Goal: Check status: Check status

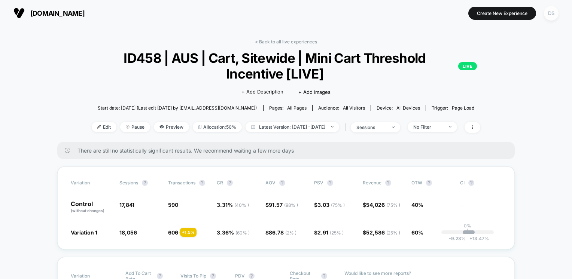
click at [548, 15] on div "DS" at bounding box center [551, 13] width 15 height 15
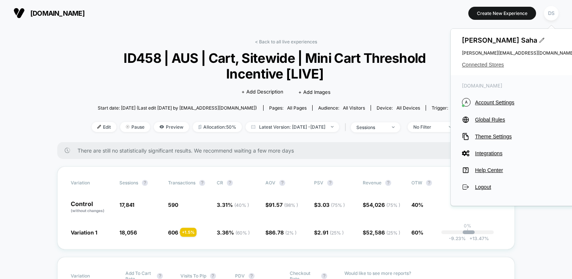
click at [493, 65] on span "Connected Stores" at bounding box center [518, 65] width 112 height 6
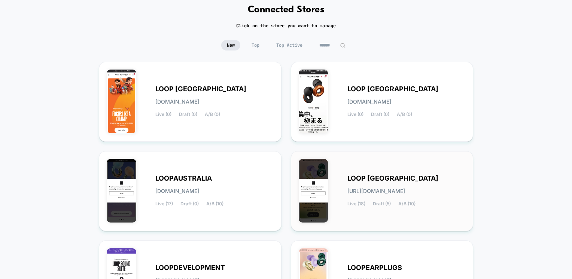
scroll to position [75, 0]
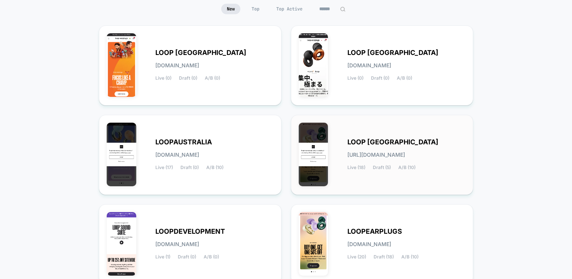
click at [358, 159] on div "LOOP UNITED STATES loop-united_states.myshopify.com Live (18) Draft (5) A/B (10)" at bounding box center [406, 155] width 118 height 31
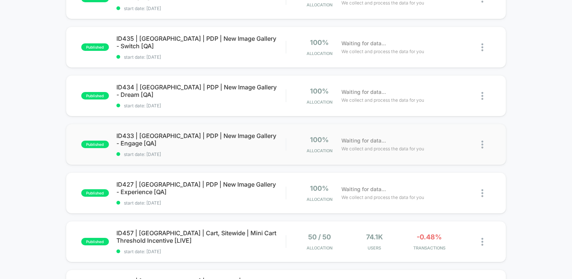
scroll to position [299, 0]
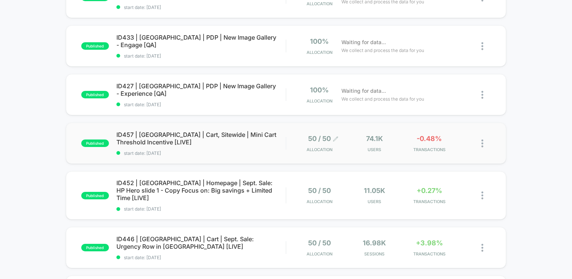
click at [323, 150] on span "Allocation" at bounding box center [319, 149] width 26 height 5
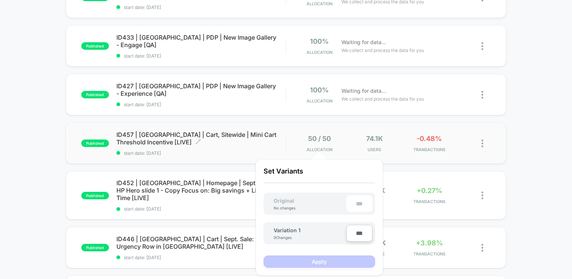
click at [217, 136] on span "ID457 | USA | Cart, Sitewide | Mini Cart Threshold Incentive [LIVE] Click to ed…" at bounding box center [200, 138] width 169 height 15
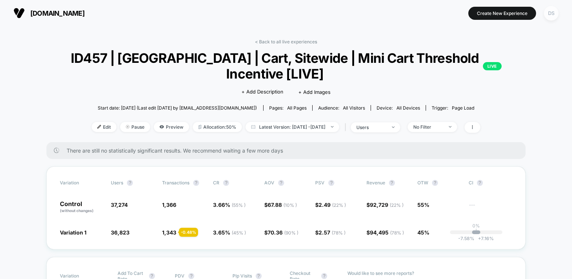
click at [547, 18] on div "DS" at bounding box center [551, 13] width 15 height 15
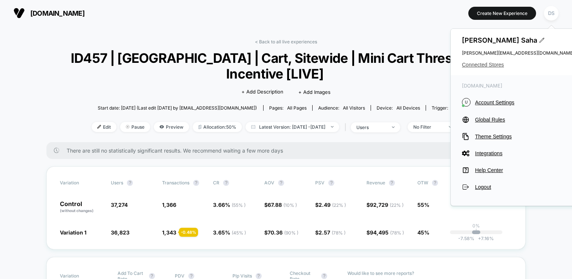
click at [488, 64] on span "Connected Stores" at bounding box center [518, 65] width 112 height 6
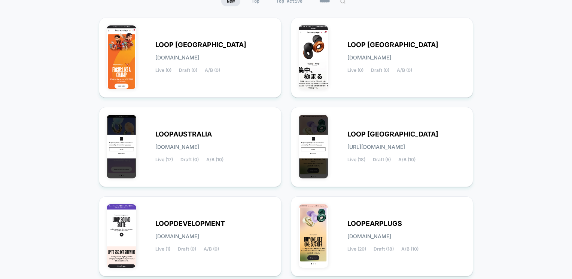
scroll to position [141, 0]
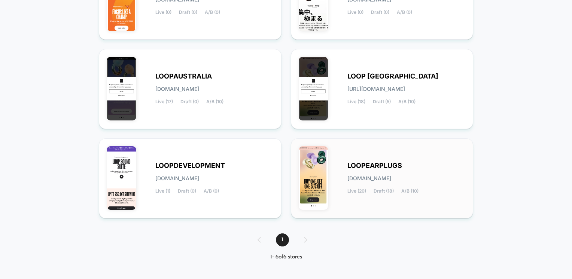
click at [360, 163] on span "LOOPEARPLUGS" at bounding box center [374, 165] width 55 height 5
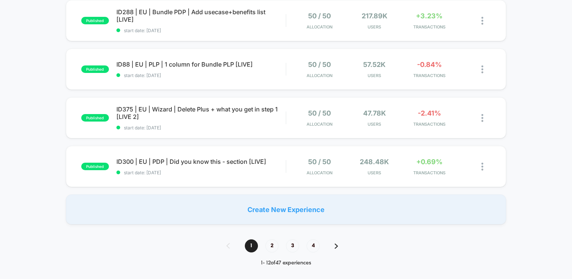
scroll to position [561, 0]
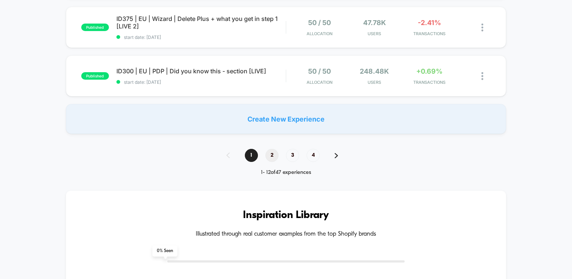
click at [274, 157] on span "2" at bounding box center [271, 155] width 13 height 13
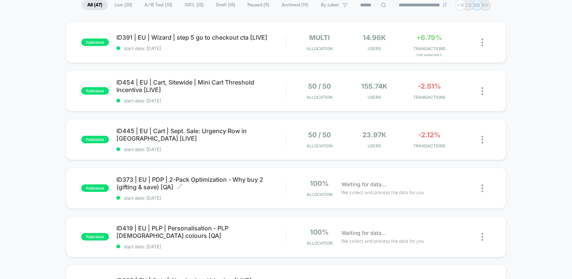
scroll to position [46, 0]
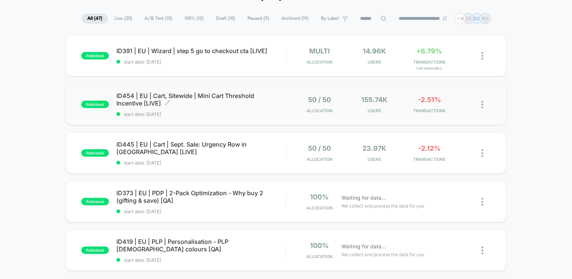
click at [198, 91] on div "published ID454 | EU | Cart, Sitewide | Mini Cart Threshold Incentive [LIVE] Cl…" at bounding box center [286, 104] width 440 height 41
